Goal: Contribute content: Add original content to the website for others to see

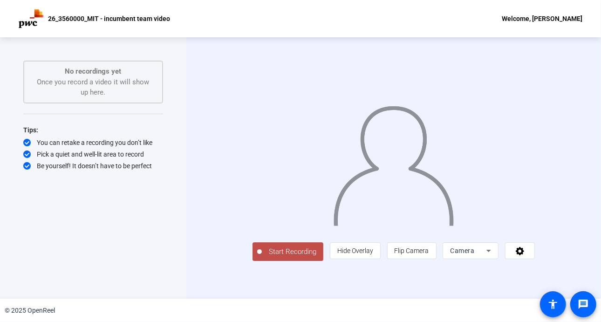
click at [269, 261] on button "Start Recording" at bounding box center [288, 251] width 71 height 19
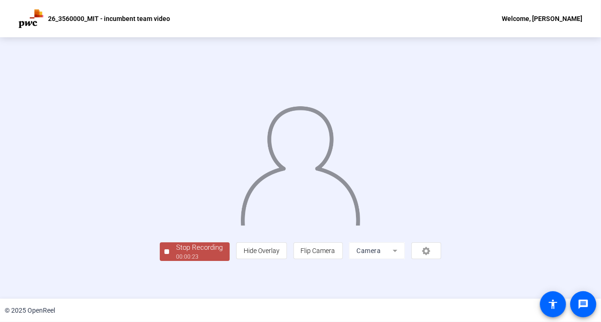
scroll to position [34, 0]
click at [176, 253] on div "Stop Recording" at bounding box center [199, 247] width 47 height 11
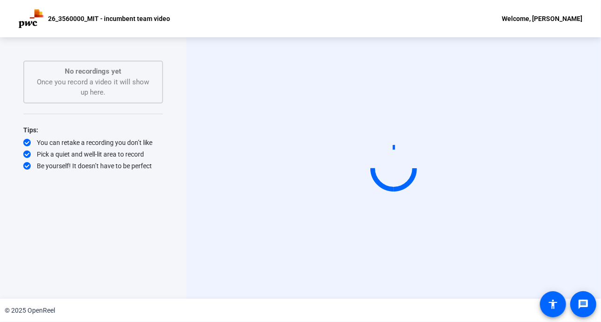
scroll to position [0, 0]
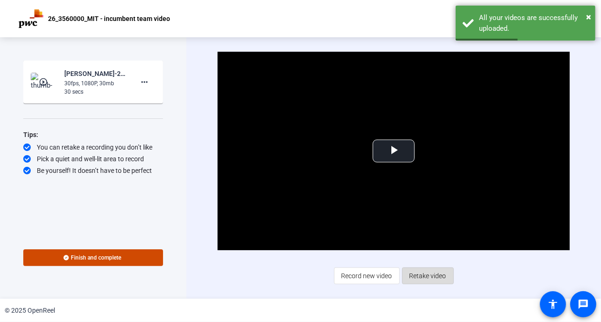
click at [438, 276] on span "Retake video" at bounding box center [428, 276] width 37 height 18
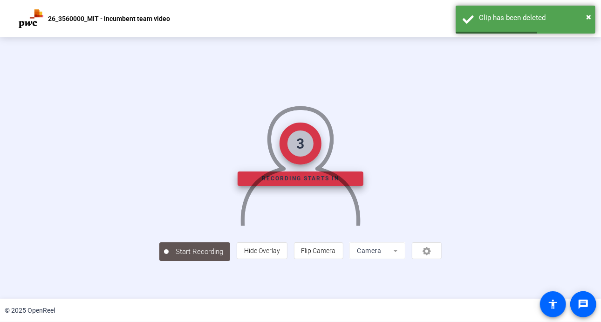
scroll to position [34, 0]
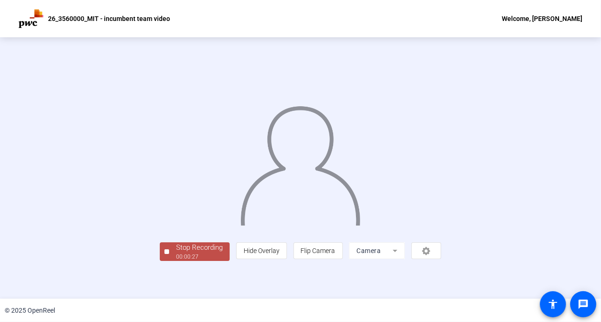
click at [176, 253] on div "Stop Recording" at bounding box center [199, 247] width 47 height 11
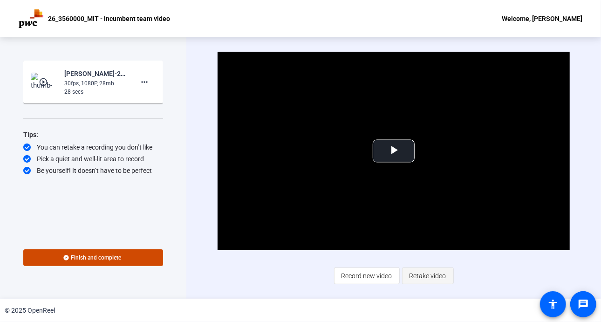
click at [425, 276] on span "Retake video" at bounding box center [428, 276] width 37 height 18
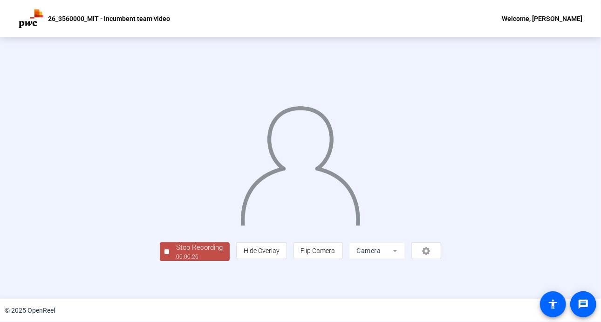
scroll to position [34, 0]
click at [176, 253] on div "Stop Recording" at bounding box center [199, 247] width 47 height 11
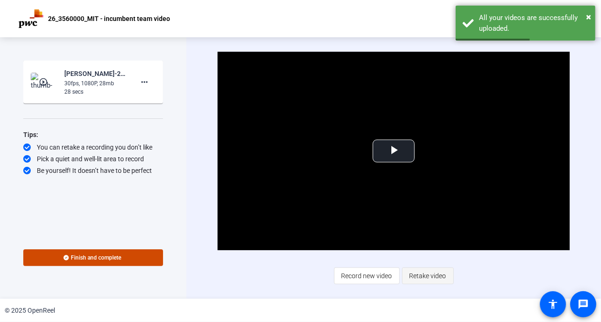
click at [444, 277] on span "Retake video" at bounding box center [428, 276] width 37 height 18
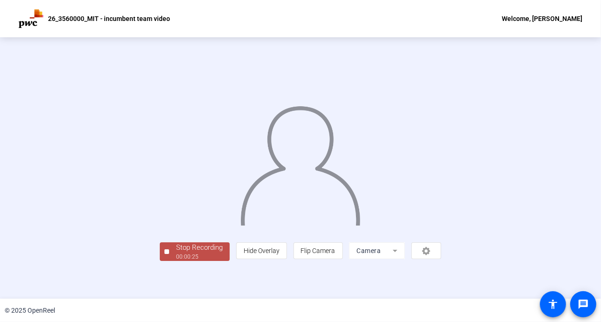
click at [301, 201] on img at bounding box center [301, 162] width 122 height 127
click at [176, 253] on div "Stop Recording" at bounding box center [199, 247] width 47 height 11
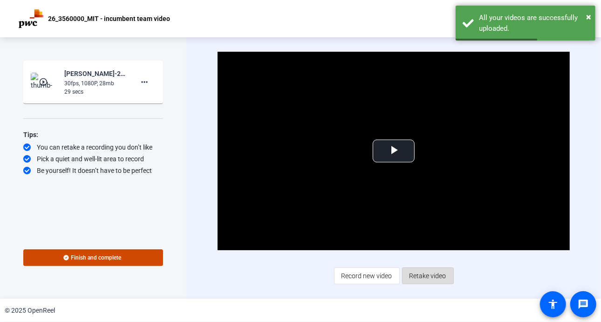
click at [435, 281] on span "Retake video" at bounding box center [428, 276] width 37 height 18
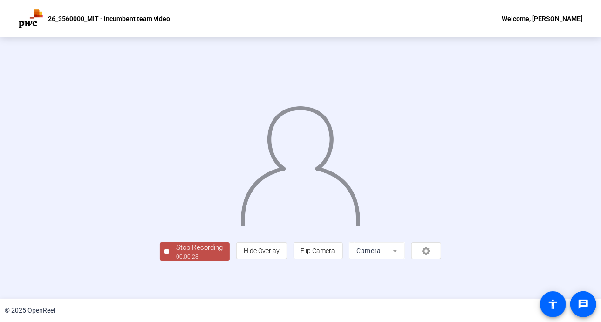
click at [240, 188] on img at bounding box center [301, 162] width 122 height 127
click at [176, 253] on div "Stop Recording" at bounding box center [199, 247] width 47 height 11
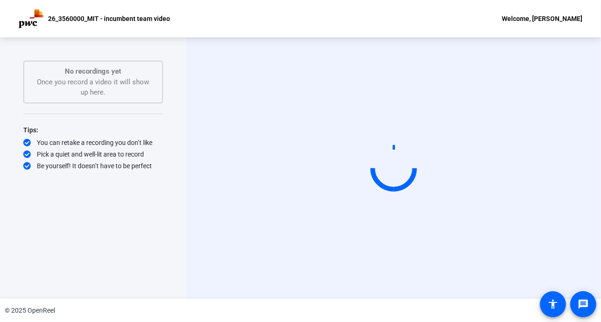
scroll to position [0, 0]
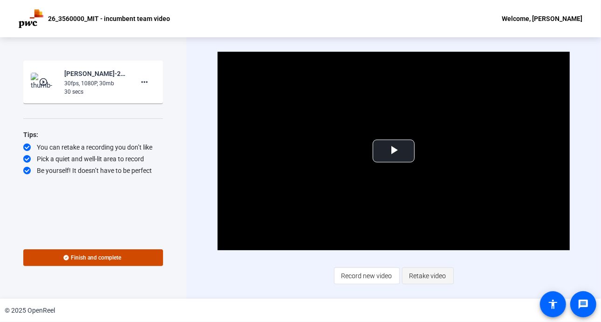
click at [431, 276] on span "Retake video" at bounding box center [428, 276] width 37 height 18
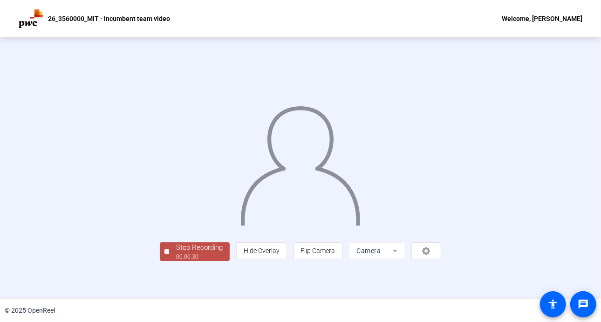
scroll to position [34, 0]
click at [176, 261] on div "00:00:30" at bounding box center [199, 257] width 47 height 8
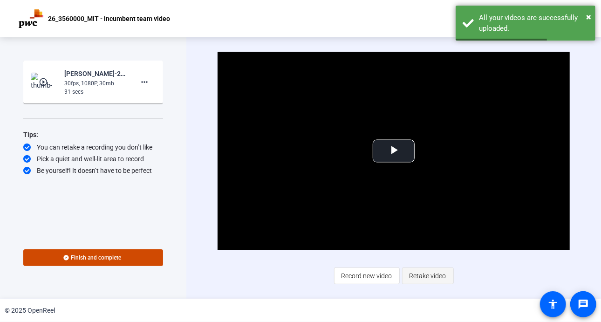
click at [447, 271] on span at bounding box center [428, 276] width 51 height 22
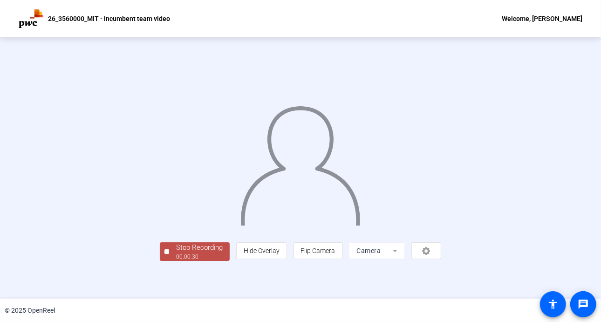
scroll to position [34, 0]
click at [176, 261] on div "00:00:30" at bounding box center [199, 257] width 47 height 8
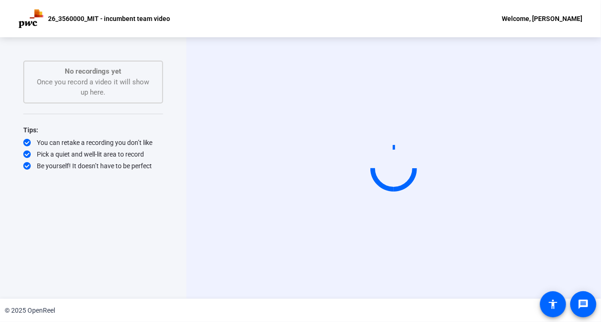
scroll to position [0, 0]
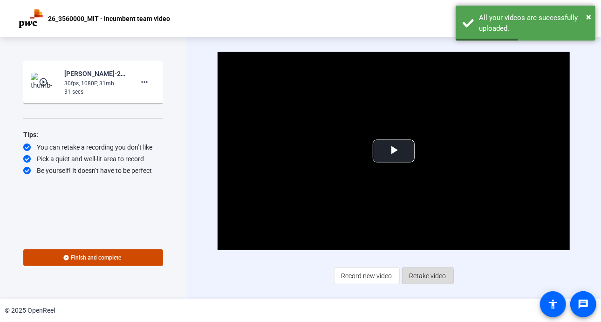
click at [424, 280] on span "Retake video" at bounding box center [428, 276] width 37 height 18
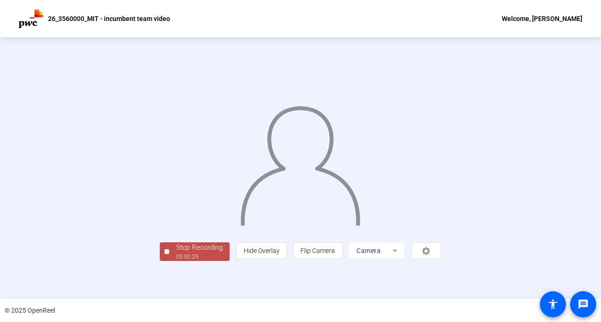
scroll to position [34, 0]
click at [176, 253] on div "Stop Recording" at bounding box center [199, 247] width 47 height 11
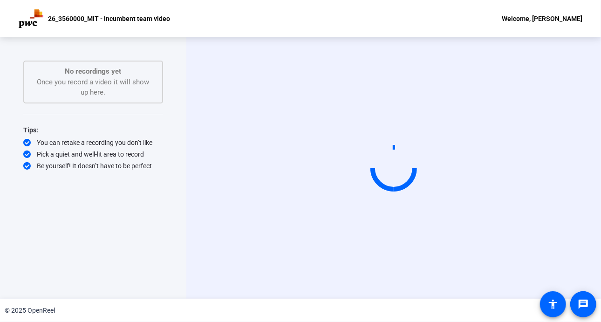
scroll to position [0, 0]
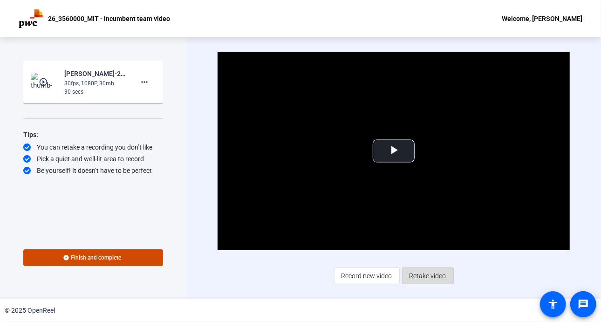
click at [433, 278] on span "Retake video" at bounding box center [428, 276] width 37 height 18
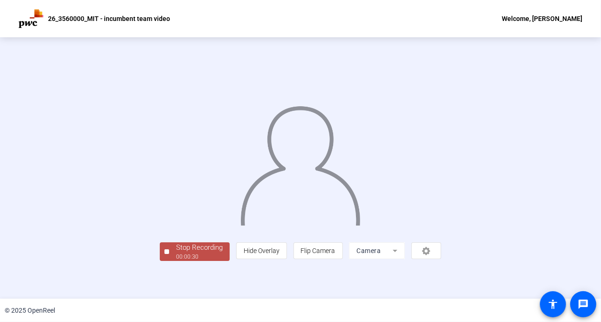
scroll to position [34, 0]
click at [176, 261] on div "00:00:31" at bounding box center [199, 257] width 47 height 8
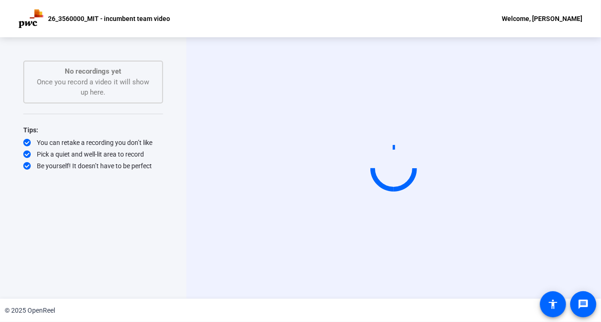
scroll to position [0, 0]
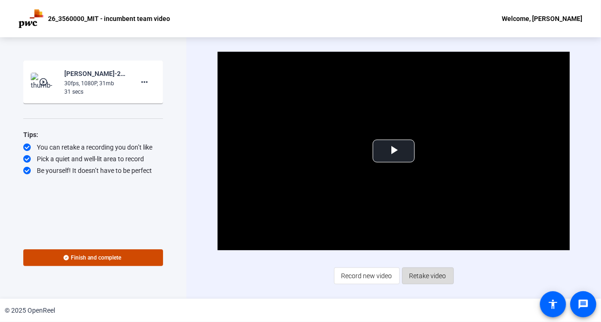
click at [434, 275] on span "Retake video" at bounding box center [428, 276] width 37 height 18
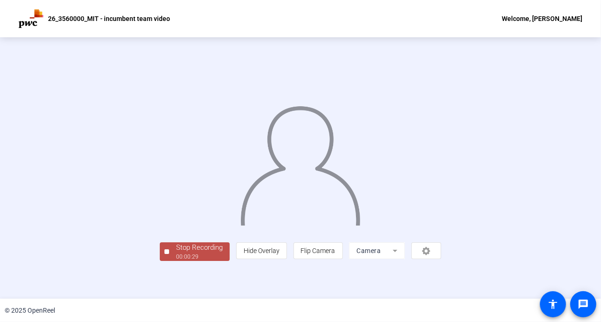
click at [328, 188] on img at bounding box center [301, 162] width 122 height 127
click at [176, 253] on div "Stop Recording" at bounding box center [199, 247] width 47 height 11
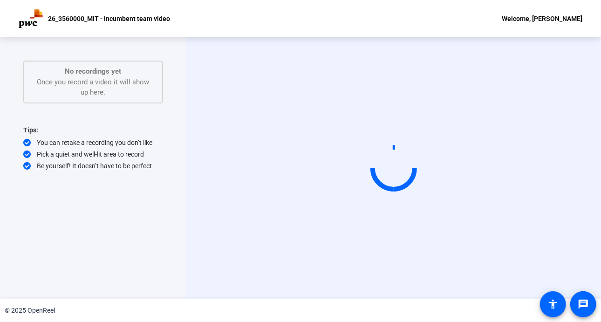
scroll to position [0, 0]
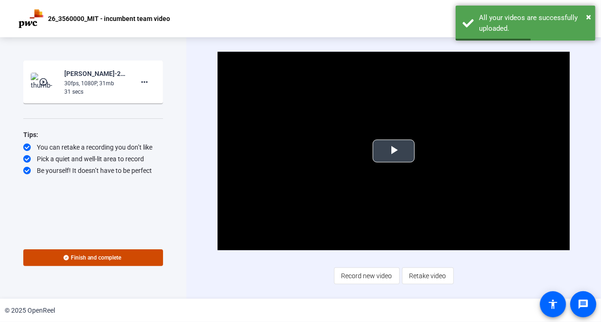
click at [394, 151] on span "Video Player" at bounding box center [394, 151] width 0 height 0
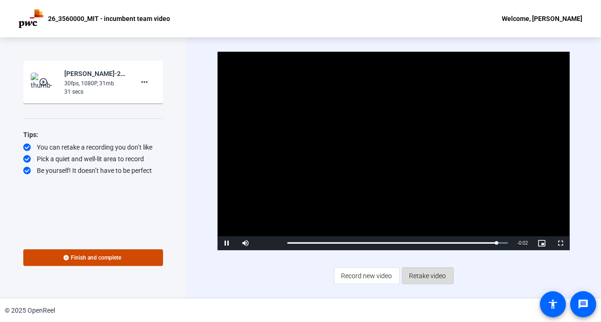
click at [421, 278] on span "Retake video" at bounding box center [428, 276] width 37 height 18
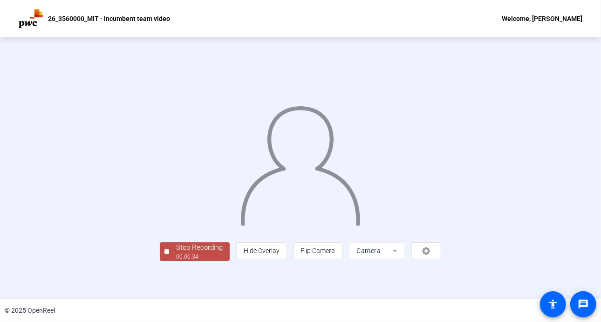
scroll to position [34, 0]
click at [176, 261] on div "00:00:35" at bounding box center [199, 257] width 47 height 8
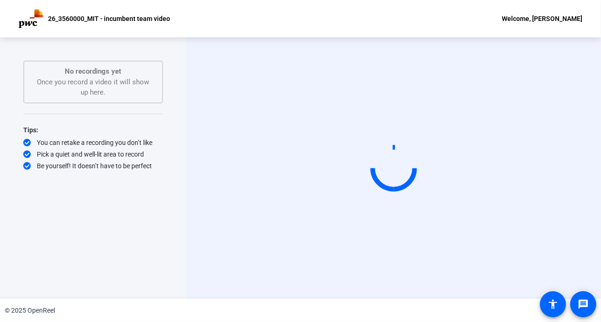
scroll to position [0, 0]
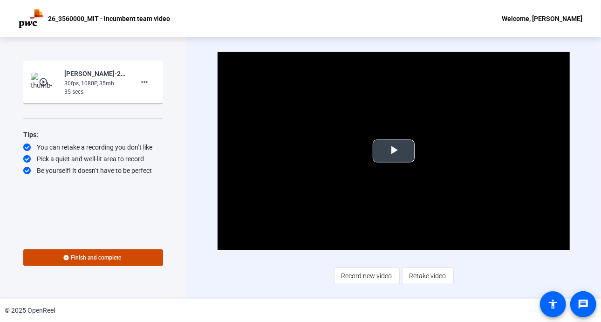
click at [394, 151] on span "Video Player" at bounding box center [394, 151] width 0 height 0
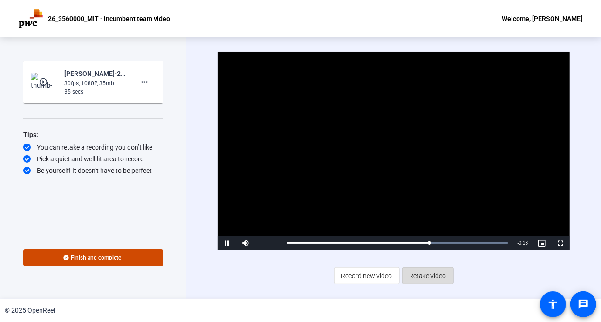
click at [443, 275] on span "Retake video" at bounding box center [428, 276] width 37 height 18
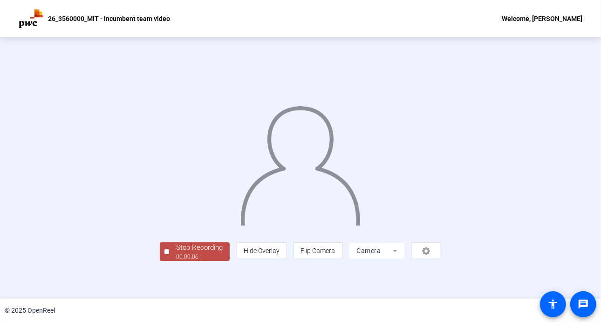
scroll to position [34, 0]
click at [176, 253] on div "Stop Recording" at bounding box center [199, 247] width 47 height 11
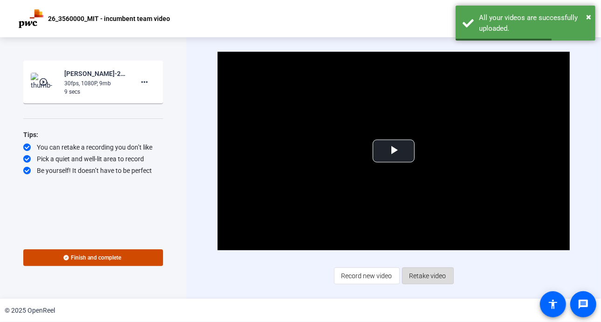
click at [430, 279] on span "Retake video" at bounding box center [428, 276] width 37 height 18
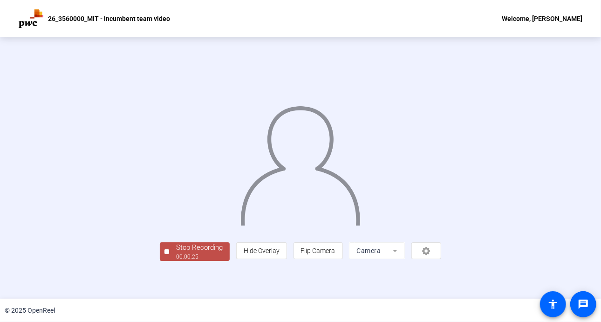
scroll to position [34, 0]
click at [68, 295] on div "Start Recording No recordings yet Once you record a video it will show up here.…" at bounding box center [300, 168] width 601 height 262
click at [176, 261] on div "00:00:27" at bounding box center [199, 257] width 47 height 8
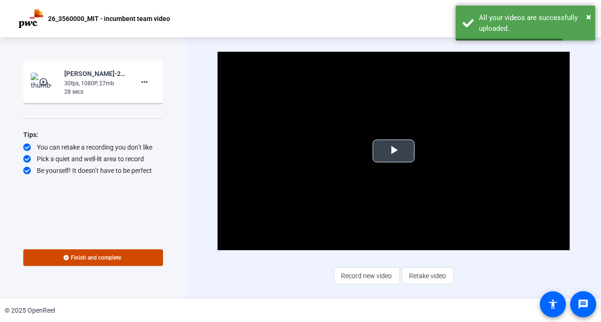
click at [394, 151] on span "Video Player" at bounding box center [394, 151] width 0 height 0
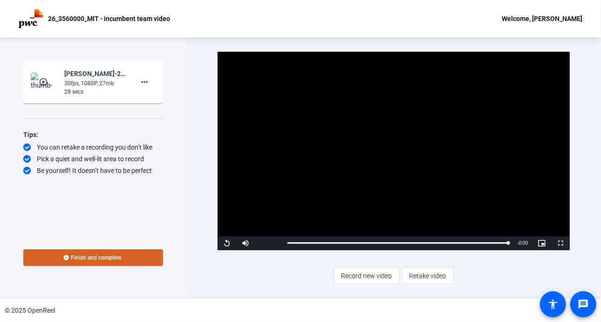
click at [99, 257] on span "Finish and complete" at bounding box center [96, 257] width 50 height 7
